Goal: Information Seeking & Learning: Learn about a topic

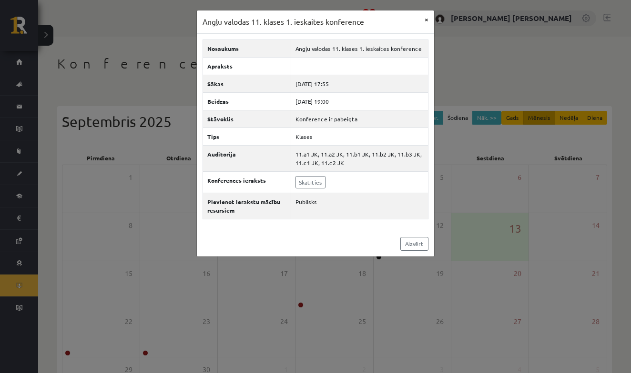
click at [426, 19] on button "×" at bounding box center [426, 19] width 15 height 18
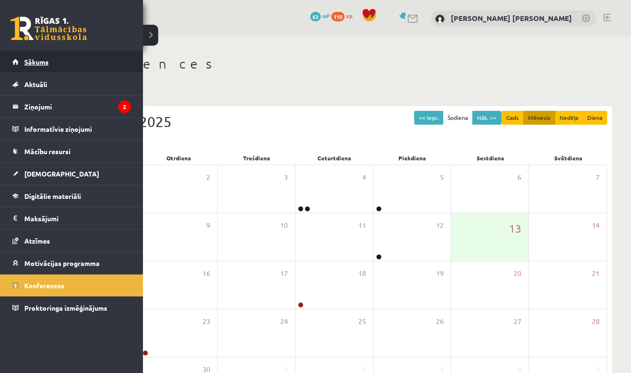
click at [42, 65] on span "Sākums" at bounding box center [36, 62] width 24 height 9
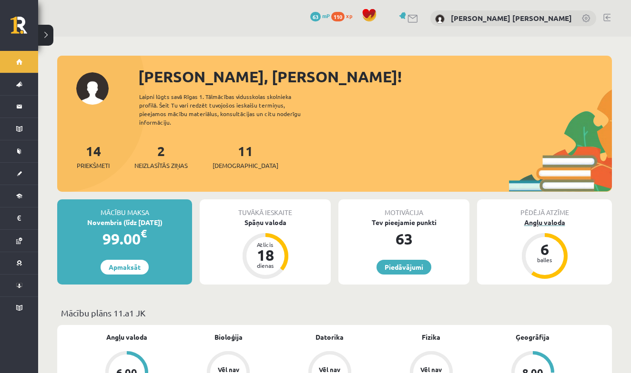
click at [546, 218] on div "Angļu valoda" at bounding box center [544, 223] width 135 height 10
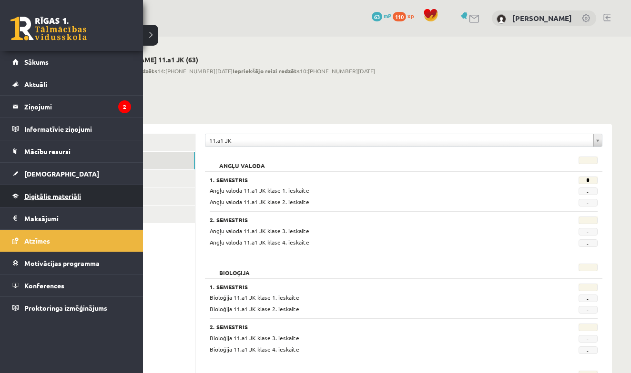
click at [40, 198] on span "Digitālie materiāli" at bounding box center [52, 196] width 57 height 9
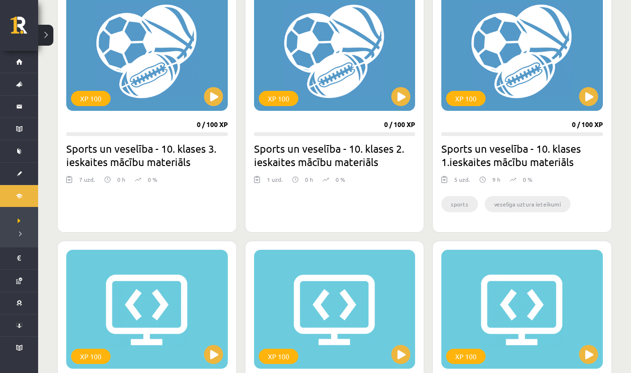
scroll to position [593, 0]
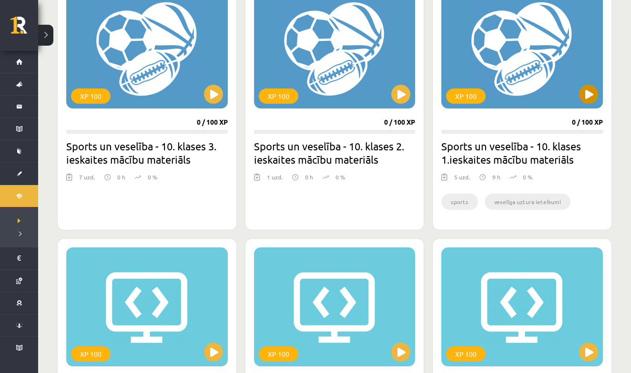
click at [586, 100] on button at bounding box center [588, 94] width 19 height 19
click at [401, 95] on button at bounding box center [400, 94] width 19 height 19
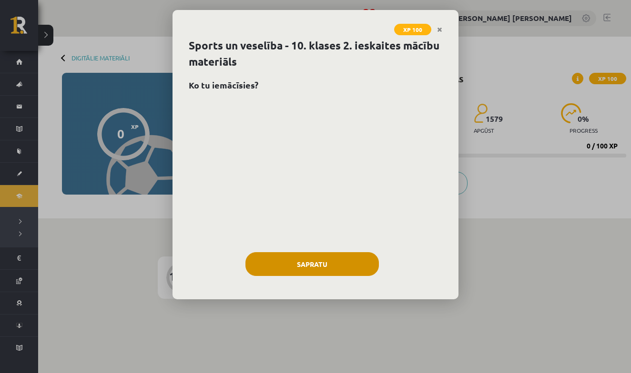
click at [348, 257] on button "Sapratu" at bounding box center [311, 264] width 133 height 24
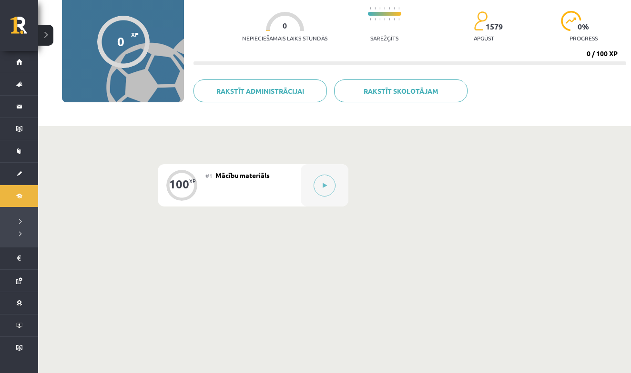
scroll to position [92, 0]
click at [330, 191] on button at bounding box center [324, 186] width 22 height 22
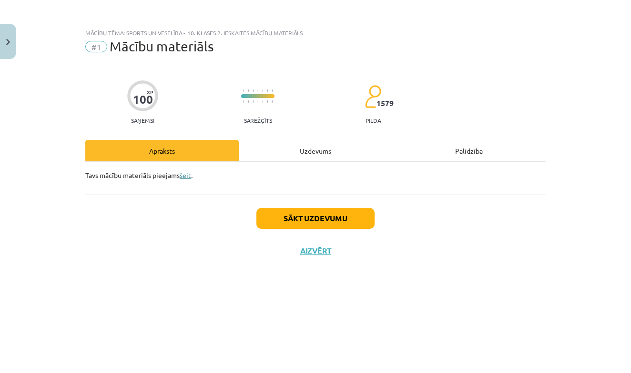
click at [185, 176] on link "šeit" at bounding box center [185, 175] width 11 height 9
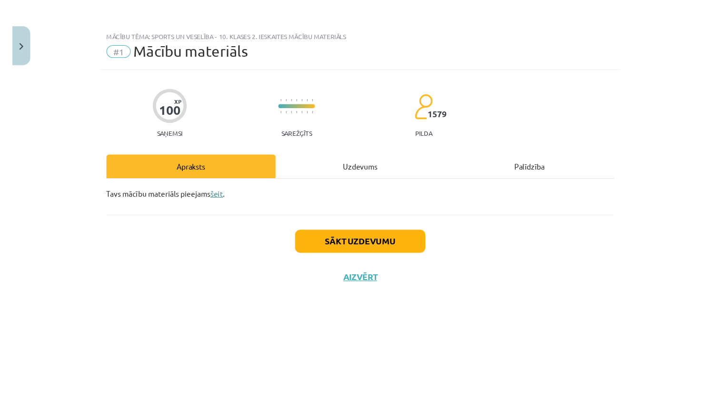
scroll to position [54, 0]
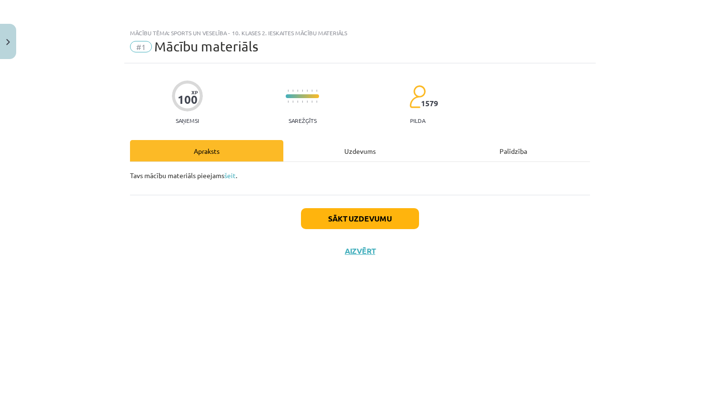
click at [356, 215] on button "Sākt uzdevumu" at bounding box center [360, 218] width 118 height 21
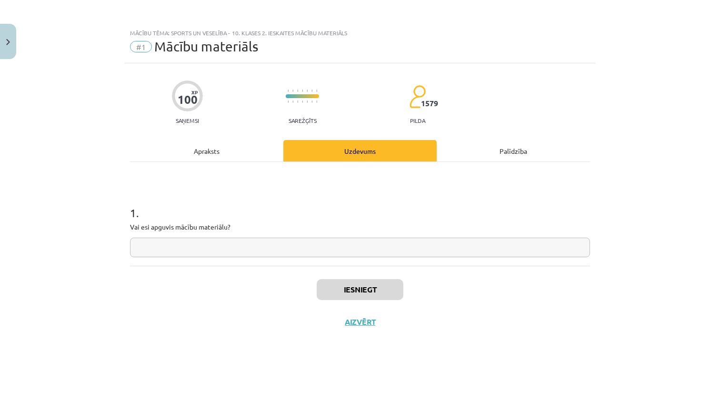
click at [310, 250] on input "text" at bounding box center [360, 248] width 460 height 20
type input "*"
type input "**"
click at [378, 293] on button "Iesniegt" at bounding box center [360, 289] width 87 height 21
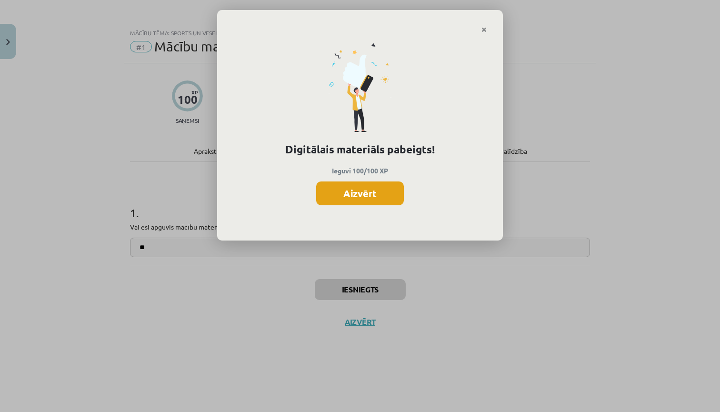
click at [377, 197] on button "Aizvērt" at bounding box center [360, 193] width 88 height 24
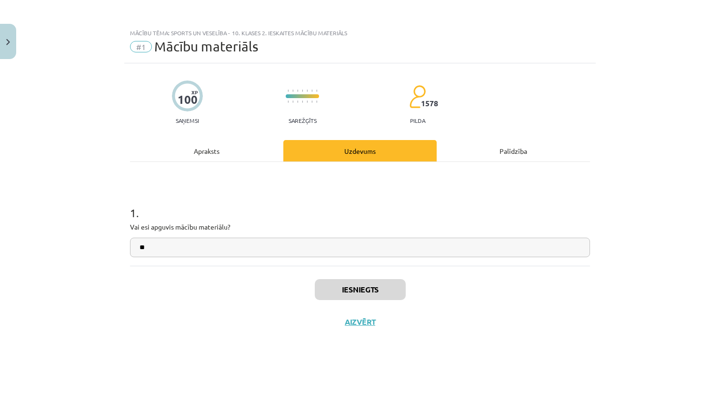
click at [355, 325] on button "Aizvērt" at bounding box center [360, 322] width 36 height 10
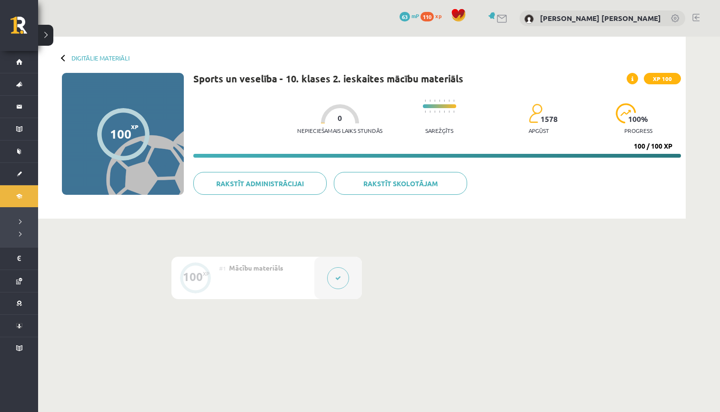
scroll to position [0, 0]
click at [84, 58] on link "Digitālie materiāli" at bounding box center [100, 57] width 58 height 7
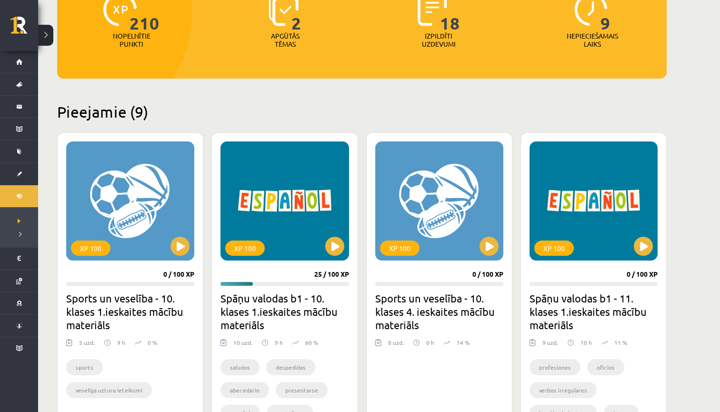
scroll to position [149, 0]
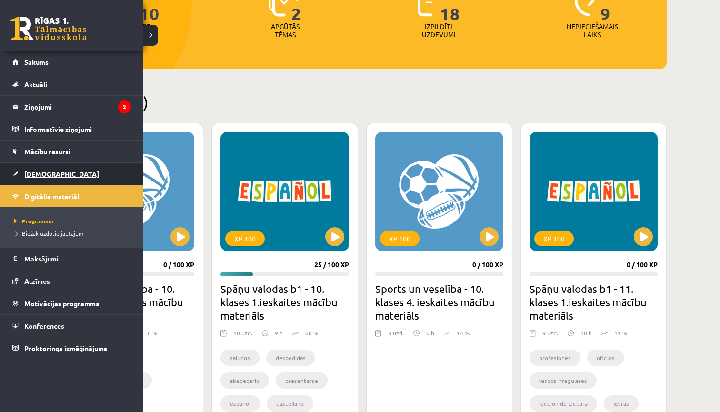
click at [61, 171] on link "[DEMOGRAPHIC_DATA]" at bounding box center [71, 174] width 119 height 22
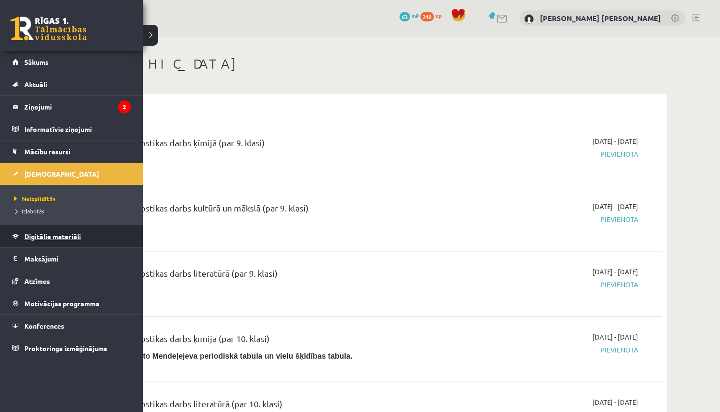
click at [56, 237] on span "Digitālie materiāli" at bounding box center [52, 236] width 57 height 9
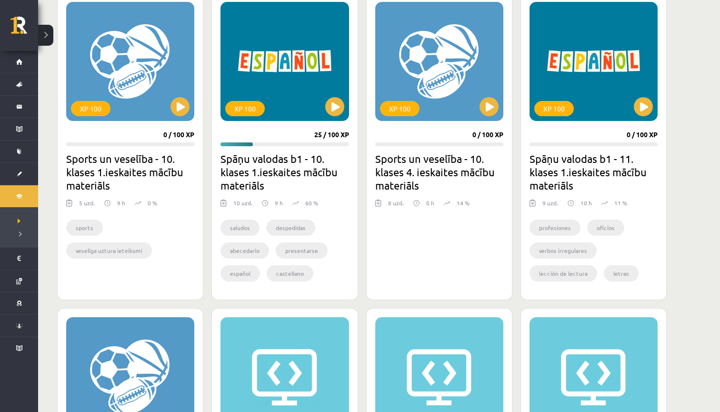
scroll to position [280, 0]
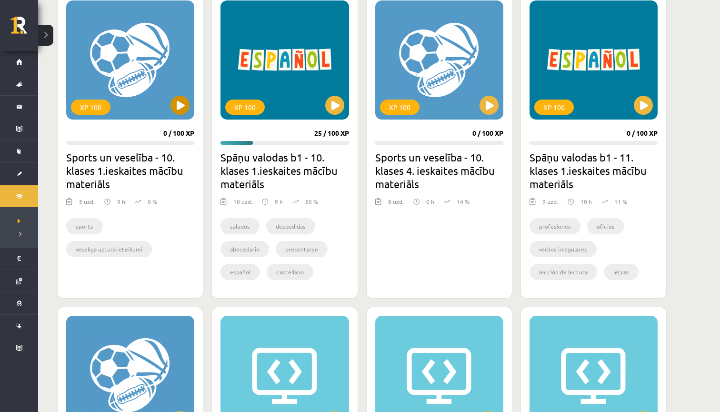
click at [179, 109] on button at bounding box center [180, 105] width 19 height 19
